Goal: Find specific page/section: Find specific page/section

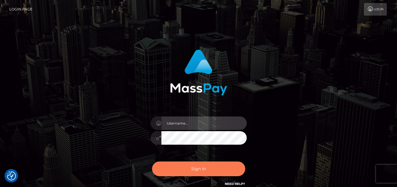
type input "denise"
click at [173, 166] on button "Sign in" at bounding box center [198, 169] width 93 height 15
type input "denise"
click at [169, 170] on button "Sign in" at bounding box center [198, 169] width 93 height 15
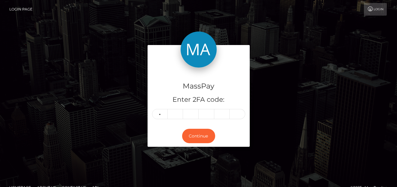
type input "4"
type input "1"
type input "9"
type input "1"
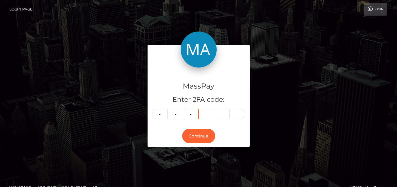
type input "2"
type input "1"
type input "5"
type input "0"
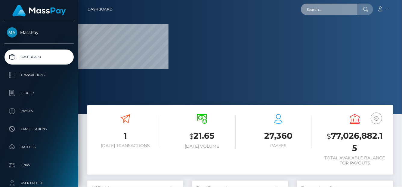
click at [353, 9] on input "text" at bounding box center [329, 9] width 57 height 11
paste input "[EMAIL_ADDRESS][DOMAIN_NAME]"
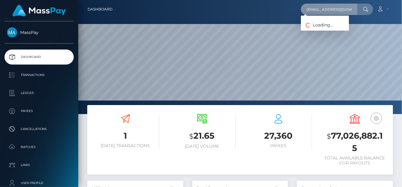
scroll to position [106, 96]
click at [314, 7] on input "raeray221@gmail.com" at bounding box center [329, 9] width 57 height 11
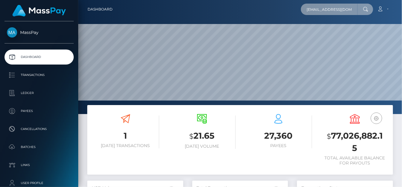
drag, startPoint x: 308, startPoint y: 7, endPoint x: 401, endPoint y: -7, distance: 93.7
click at [401, 0] on html "MassPay Dashboard Transactions Ledger Payees Cancellations Links" at bounding box center [201, 93] width 402 height 187
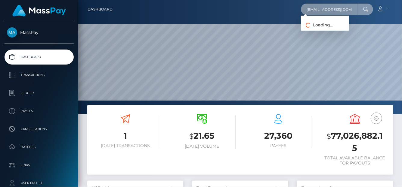
paste input "Deja stallings"
drag, startPoint x: 346, startPoint y: 12, endPoint x: 337, endPoint y: 9, distance: 9.3
click at [345, 12] on input "Deja stallings" at bounding box center [329, 9] width 57 height 11
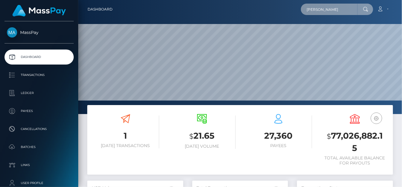
drag, startPoint x: 337, startPoint y: 9, endPoint x: 190, endPoint y: 10, distance: 146.2
click at [190, 10] on div "Deja stallings Loading... Loading... Account Edit Profile Logout" at bounding box center [254, 9] width 275 height 13
paste input "raeray221@gmail.com"
drag, startPoint x: 322, startPoint y: 5, endPoint x: 317, endPoint y: 5, distance: 5.1
click at [322, 5] on input "raeray221@gmail.com" at bounding box center [329, 9] width 57 height 11
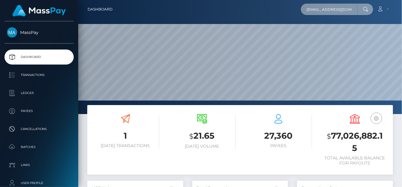
drag, startPoint x: 311, startPoint y: 5, endPoint x: 401, endPoint y: 5, distance: 89.9
click at [401, 5] on nav "Dashboard raeray221@gmail.com Loading... Loading... Account" at bounding box center [240, 9] width 324 height 19
type input "r"
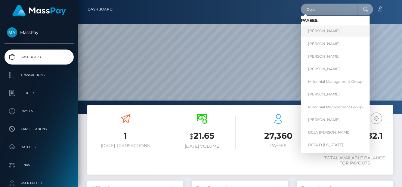
type input "Deja"
click at [331, 35] on link "Deja Williams" at bounding box center [335, 31] width 69 height 11
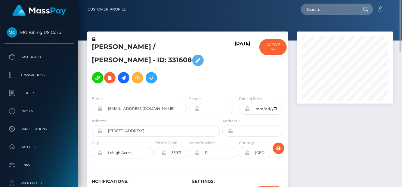
scroll to position [72, 96]
click at [323, 5] on input "text" at bounding box center [329, 9] width 57 height 11
click at [327, 9] on input "text" at bounding box center [329, 9] width 57 height 11
paste input "[EMAIL_ADDRESS][DOMAIN_NAME]"
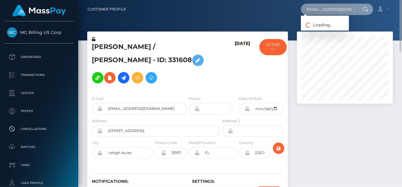
type input "[EMAIL_ADDRESS][DOMAIN_NAME]"
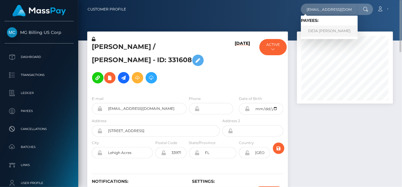
click at [317, 33] on link "DEJA AMANI STALLINGS" at bounding box center [329, 31] width 57 height 11
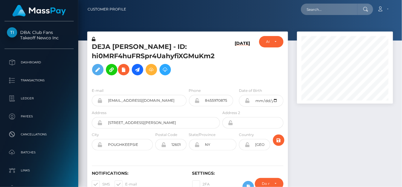
scroll to position [72, 96]
click at [90, 49] on div "DEJA [PERSON_NAME] - ID: hi0MRF4huFRSpr4UahyfiXGMuKm2" at bounding box center [154, 59] width 134 height 47
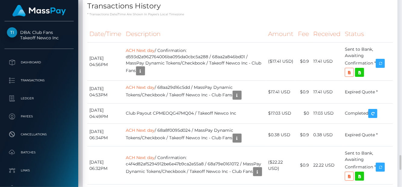
drag, startPoint x: 384, startPoint y: 156, endPoint x: 204, endPoint y: 122, distance: 183.7
click at [204, 42] on th "Description" at bounding box center [195, 34] width 142 height 17
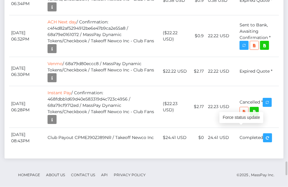
scroll to position [72, 84]
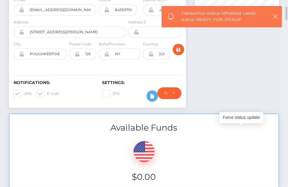
scroll to position [0, 0]
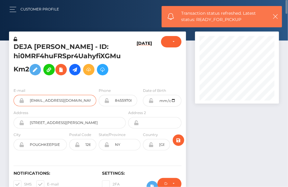
drag, startPoint x: 73, startPoint y: 102, endPoint x: 0, endPoint y: 102, distance: 73.1
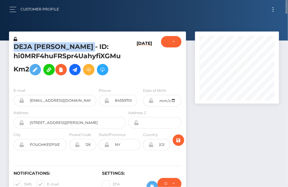
drag, startPoint x: 12, startPoint y: 47, endPoint x: 96, endPoint y: 45, distance: 83.6
click at [96, 45] on div "DEJA AMANI STALLINGS - ID: hi0MRF4huFRSpr4UahyfiXGMuKm2" at bounding box center [68, 59] width 118 height 47
copy h5 "DEJA AMANI STALLINGS"
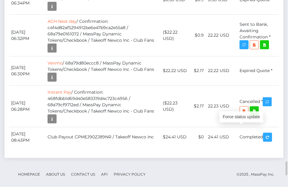
scroll to position [72, 84]
